Goal: Task Accomplishment & Management: Use online tool/utility

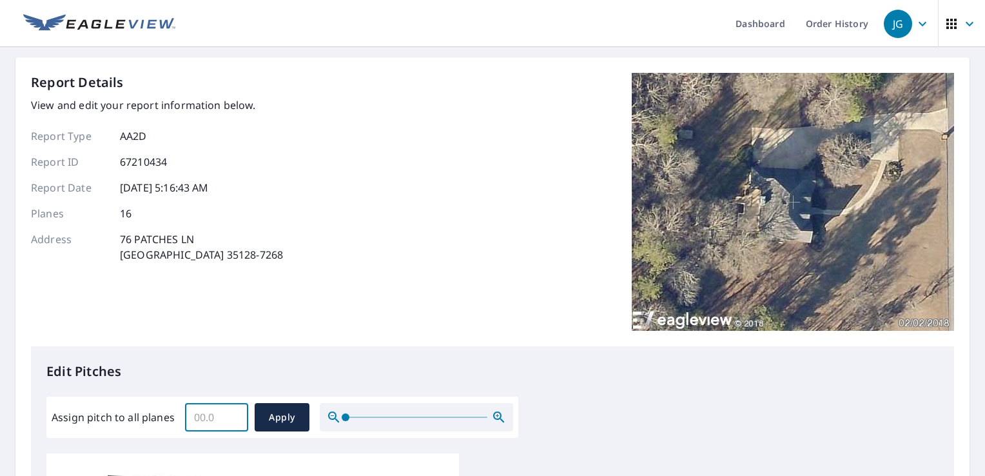
click at [215, 408] on input "Assign pitch to all planes" at bounding box center [216, 417] width 63 height 36
type input "12"
click at [279, 414] on span "Apply" at bounding box center [282, 417] width 34 height 16
type input "12"
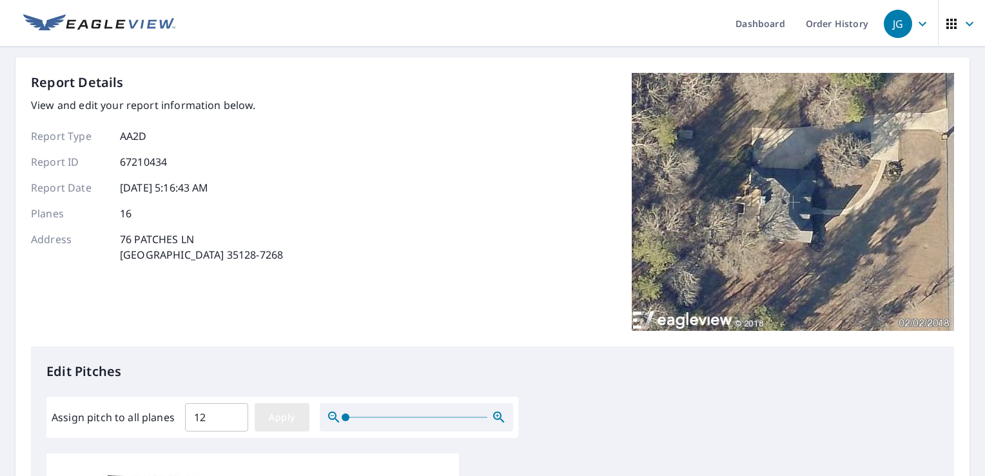
type input "12"
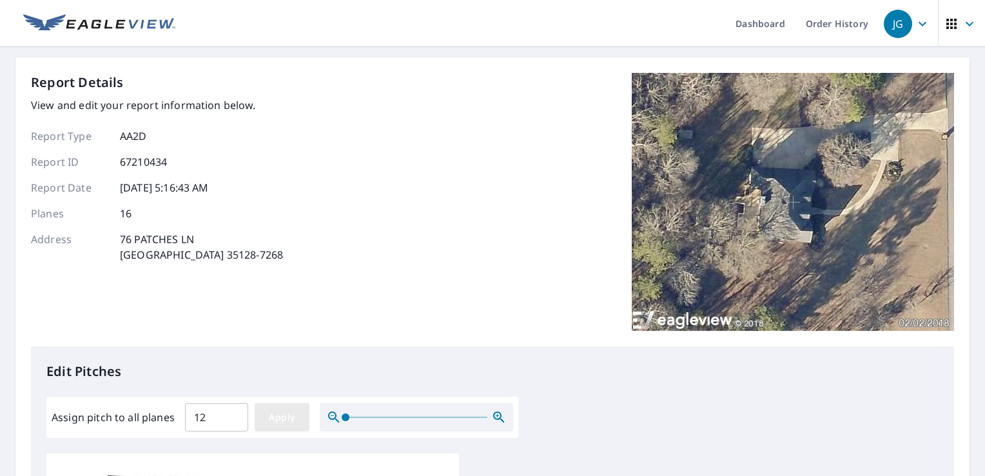
type input "12"
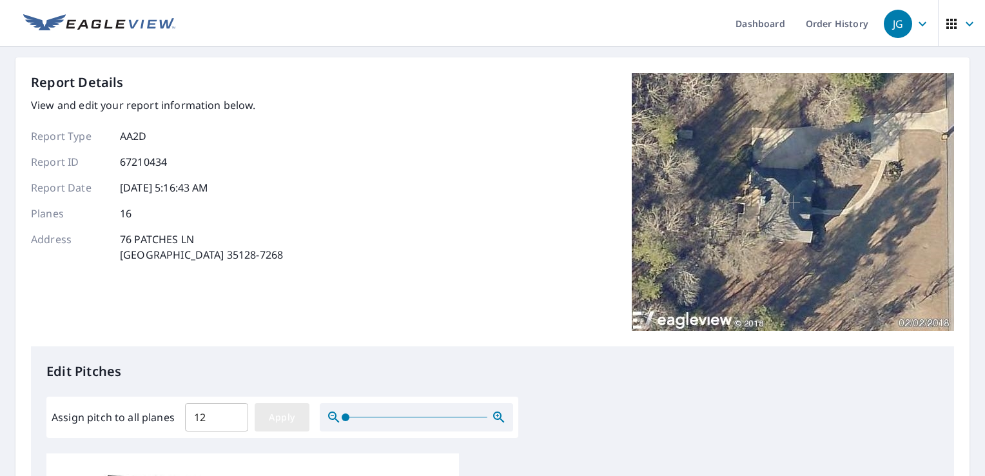
type input "12"
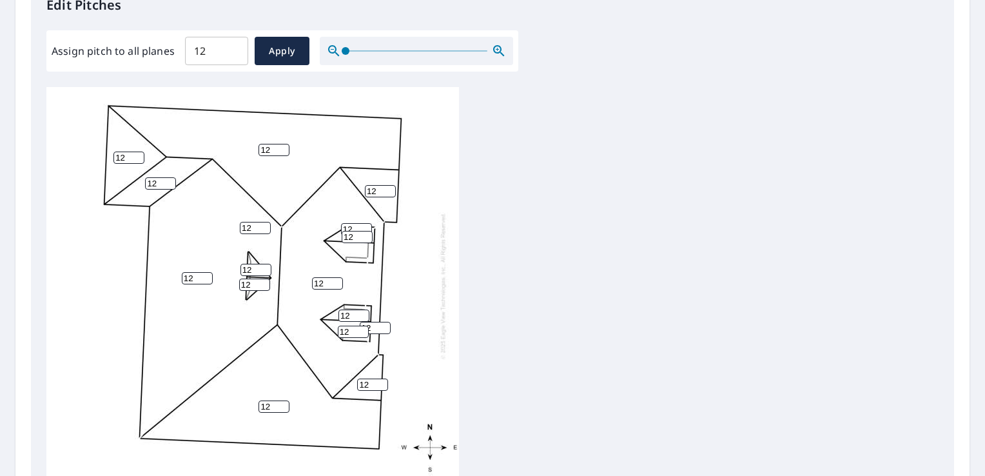
scroll to position [544, 0]
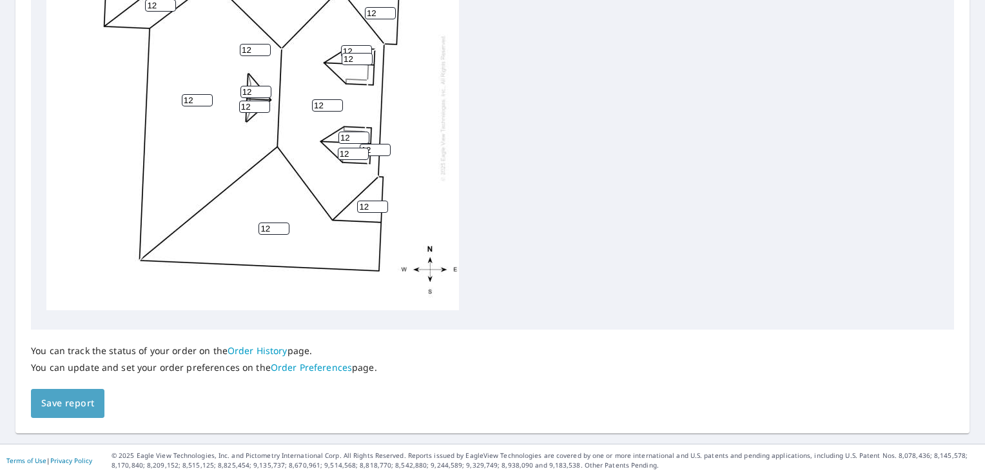
click at [85, 405] on span "Save report" at bounding box center [67, 403] width 53 height 16
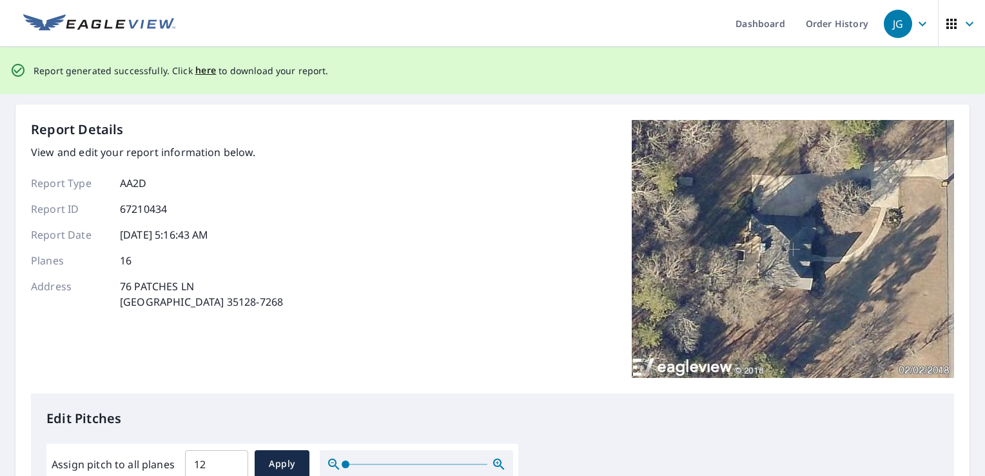
scroll to position [0, 0]
click at [200, 68] on span "here" at bounding box center [205, 71] width 21 height 16
